Goal: Information Seeking & Learning: Learn about a topic

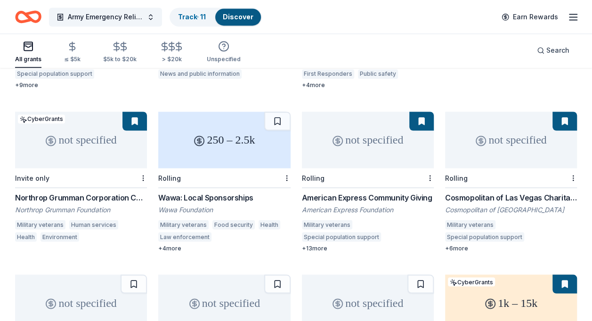
scroll to position [703, 0]
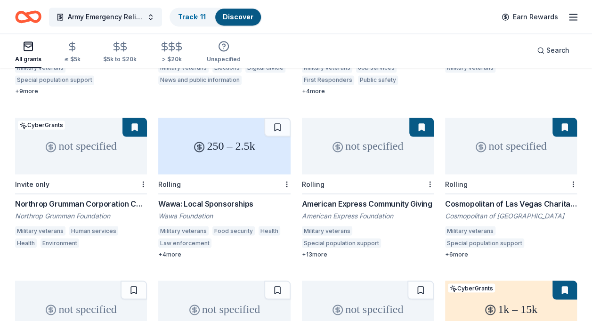
click at [563, 119] on button at bounding box center [565, 127] width 24 height 19
click at [568, 118] on button at bounding box center [565, 127] width 24 height 19
click at [512, 151] on div "not specified" at bounding box center [511, 146] width 132 height 57
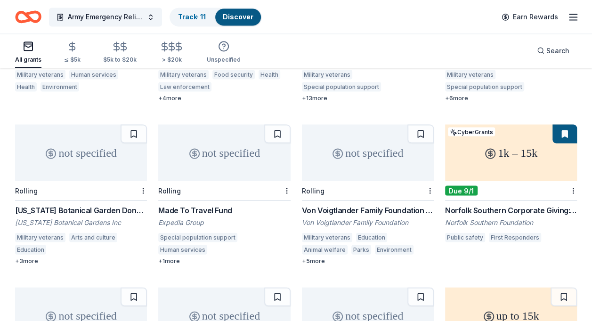
scroll to position [861, 0]
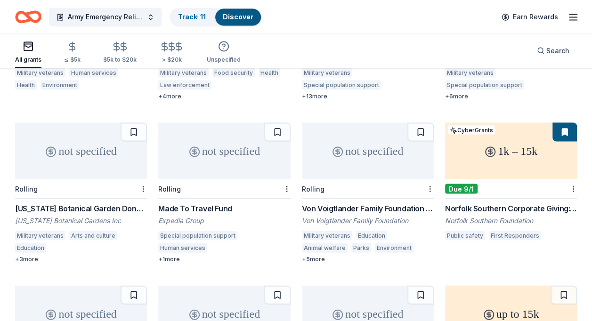
click at [220, 203] on div "Made To Travel Fund" at bounding box center [224, 208] width 132 height 11
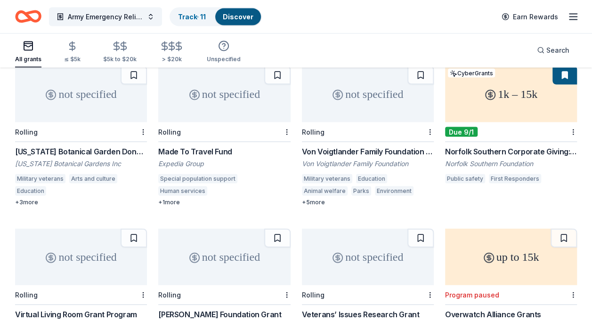
scroll to position [920, 0]
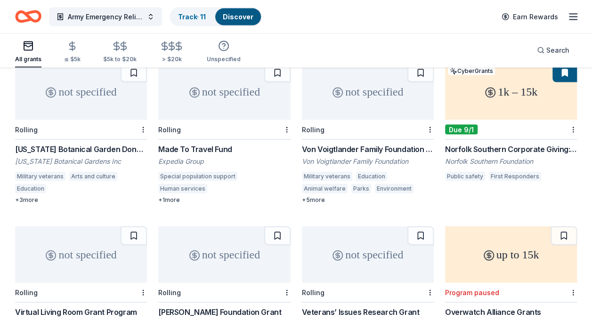
click at [355, 144] on div "Von Voigtlander Family Foundation Grant" at bounding box center [368, 149] width 132 height 11
click at [149, 13] on button "Army Emergency Relief Annual Giving Campaign" at bounding box center [105, 17] width 113 height 19
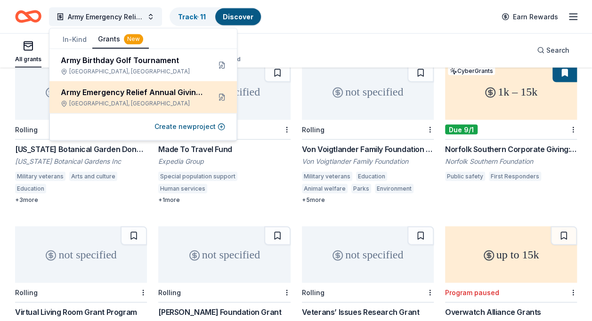
click at [138, 95] on div "Army Emergency Relief Annual Giving Campaign" at bounding box center [132, 92] width 142 height 11
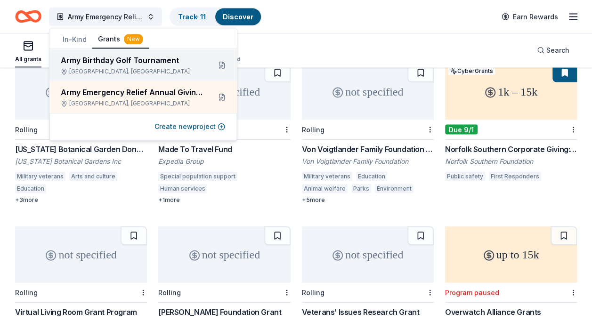
click at [141, 65] on div "Army Birthday Golf Tournament" at bounding box center [132, 60] width 142 height 11
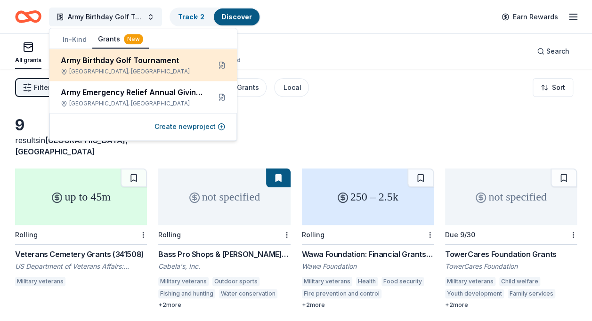
click at [141, 65] on div "Army Birthday Golf Tournament" at bounding box center [132, 60] width 142 height 11
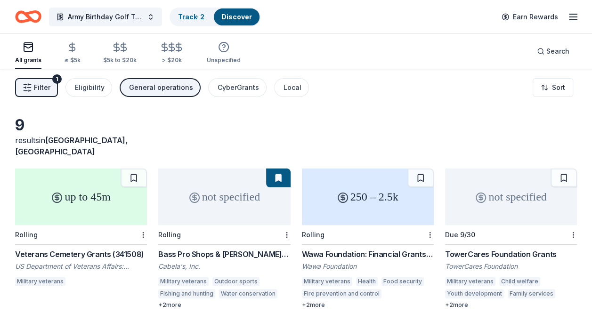
scroll to position [7, 0]
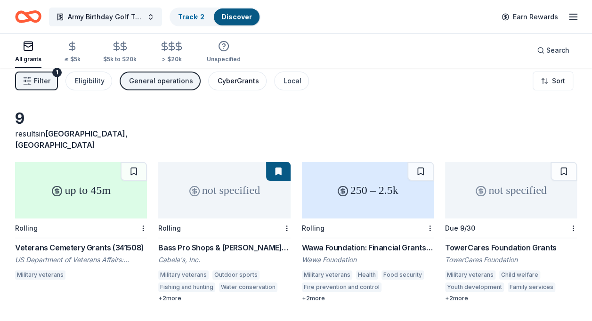
click at [236, 80] on div "CyberGrants" at bounding box center [238, 80] width 41 height 11
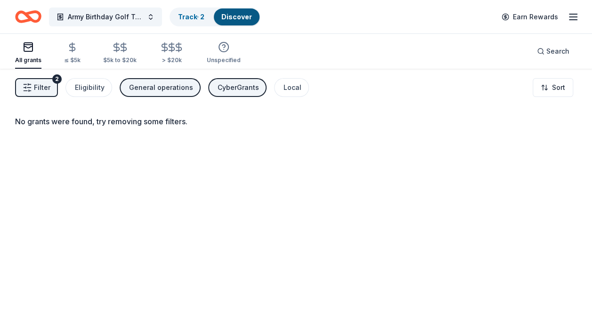
click at [172, 85] on div "General operations" at bounding box center [161, 87] width 64 height 11
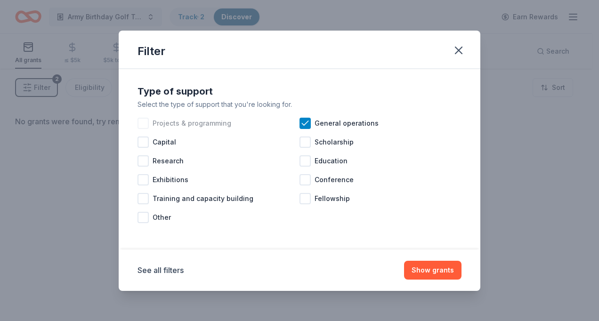
click at [141, 121] on div at bounding box center [143, 123] width 11 height 11
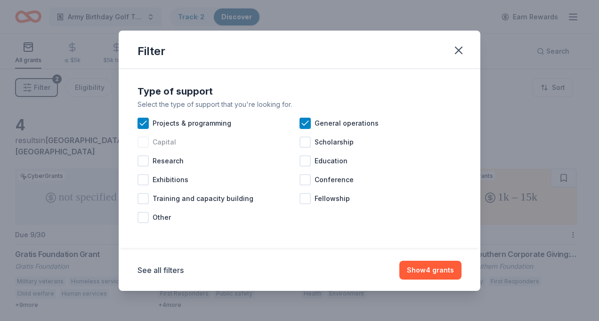
click at [143, 143] on div at bounding box center [143, 142] width 11 height 11
click at [426, 269] on button "Show 4 grants" at bounding box center [430, 270] width 62 height 19
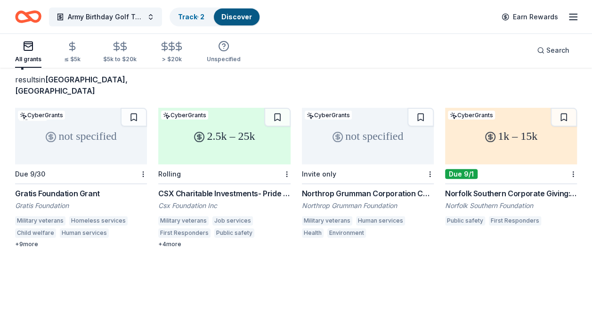
scroll to position [61, 0]
click at [527, 187] on div "Norfolk Southern Corporate Giving: Safety-First Grant Program" at bounding box center [511, 192] width 132 height 11
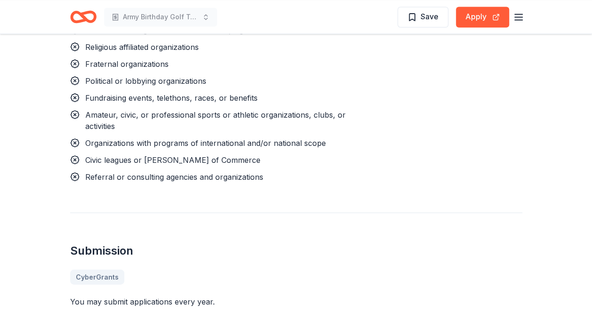
scroll to position [875, 0]
